Goal: Communication & Community: Answer question/provide support

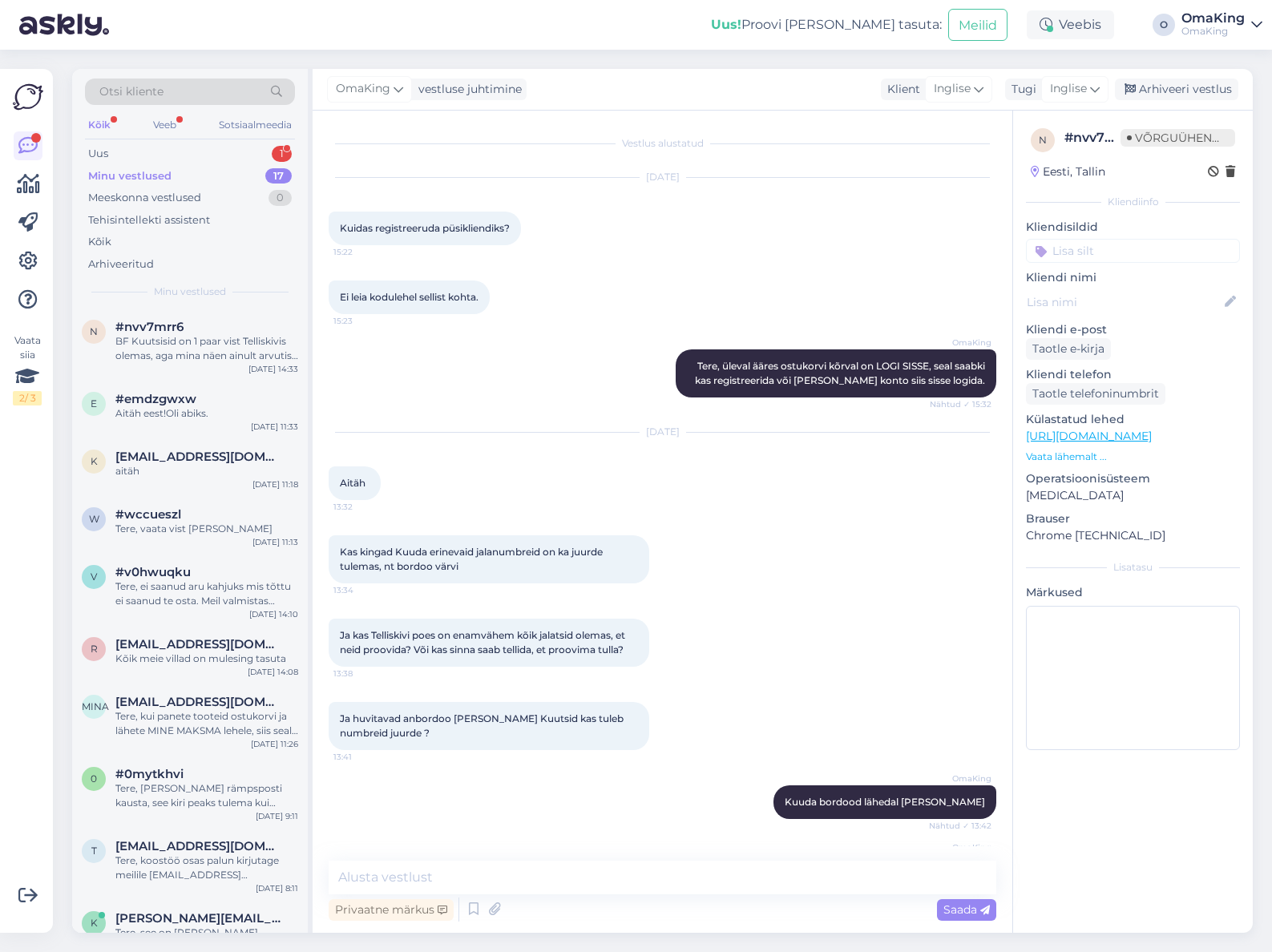
scroll to position [697, 0]
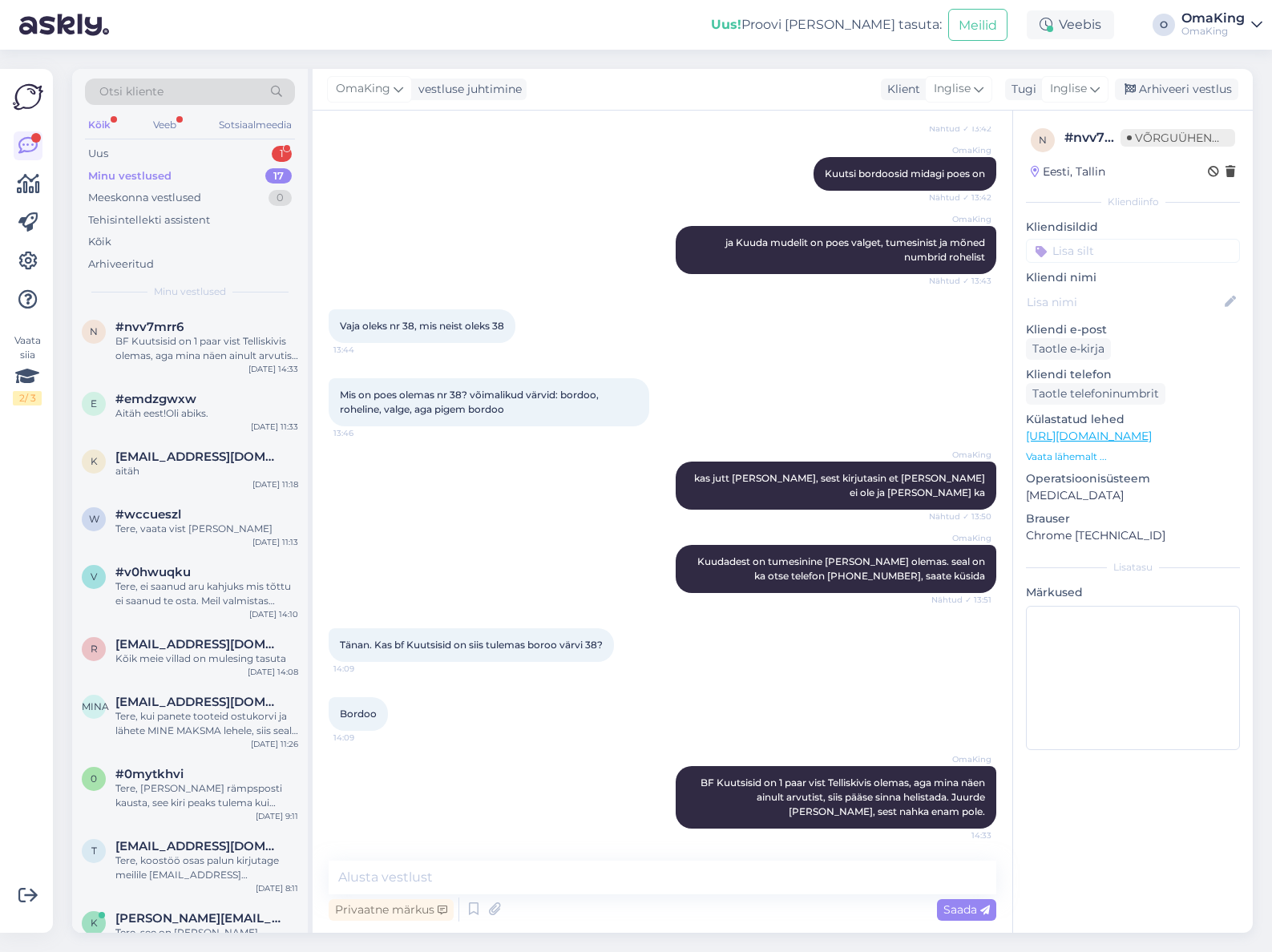
click at [120, 173] on font "Minu vestlused" at bounding box center [130, 175] width 84 height 13
click at [90, 154] on font "Uus" at bounding box center [98, 153] width 20 height 13
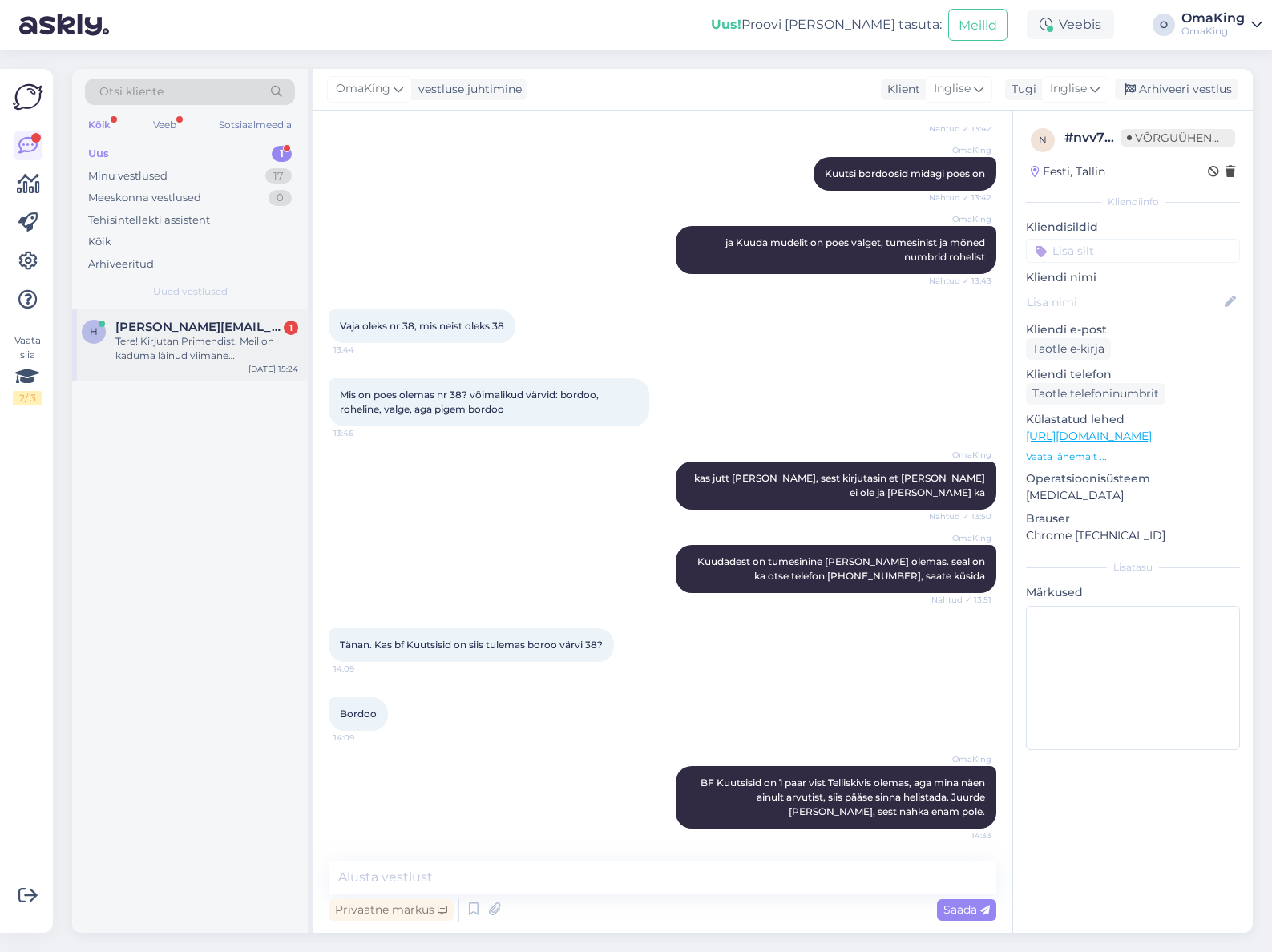
click at [161, 326] on font "[PERSON_NAME][EMAIL_ADDRESS][PERSON_NAME][DOMAIN_NAME]" at bounding box center [330, 326] width 430 height 16
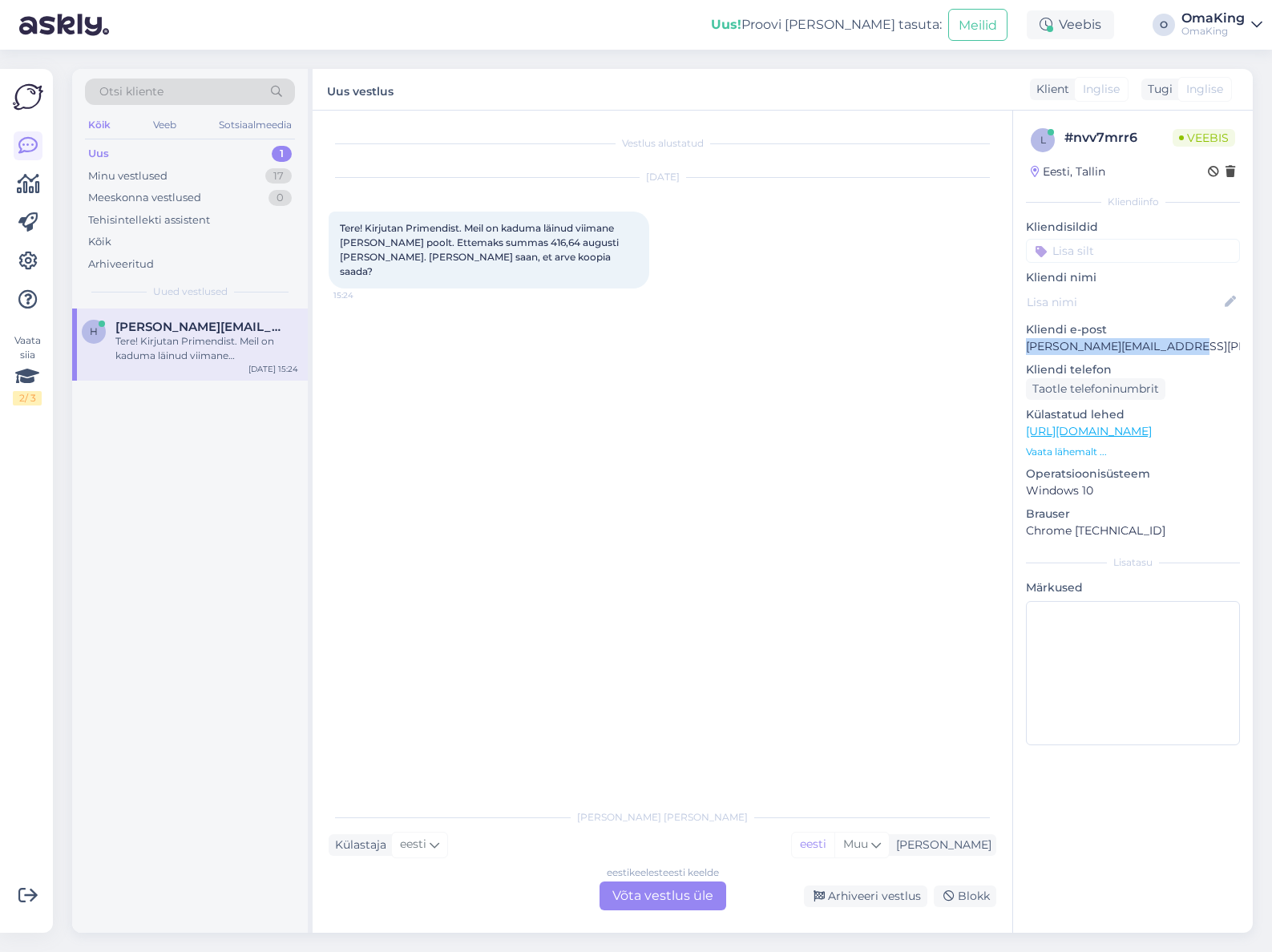
drag, startPoint x: 1028, startPoint y: 345, endPoint x: 1192, endPoint y: 345, distance: 164.0
click at [1192, 345] on font "[PERSON_NAME][EMAIL_ADDRESS][PERSON_NAME][DOMAIN_NAME]" at bounding box center [1222, 347] width 393 height 15
copy font "[PERSON_NAME][EMAIL_ADDRESS][PERSON_NAME][DOMAIN_NAME]"
click at [639, 891] on font "Võta vestlus üle" at bounding box center [662, 895] width 101 height 16
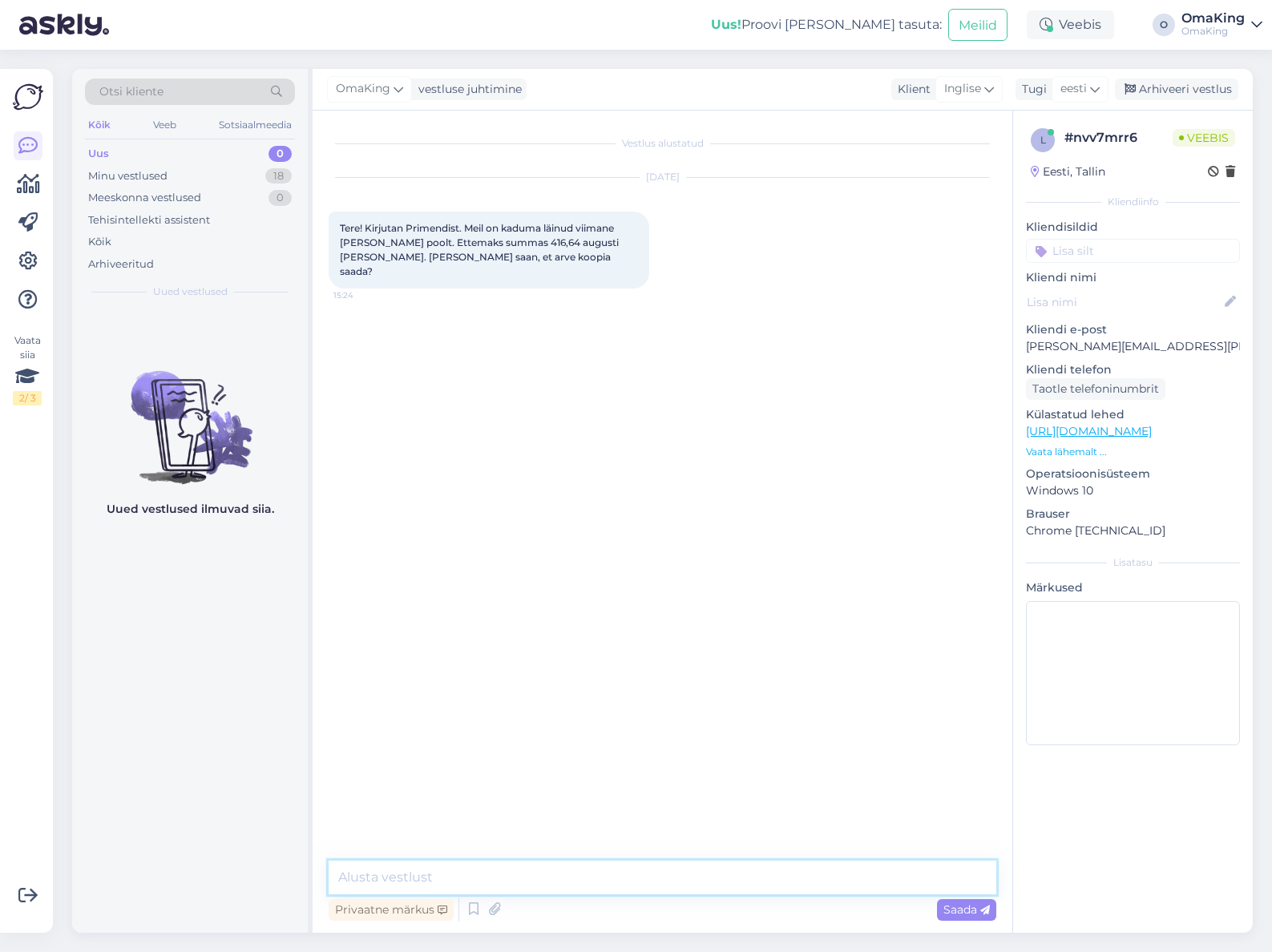
click at [461, 877] on textarea at bounding box center [662, 877] width 668 height 34
type textarea "Tere, saatsin teile"
click at [956, 905] on font "Saada" at bounding box center [960, 909] width 34 height 15
